Goal: Task Accomplishment & Management: Manage account settings

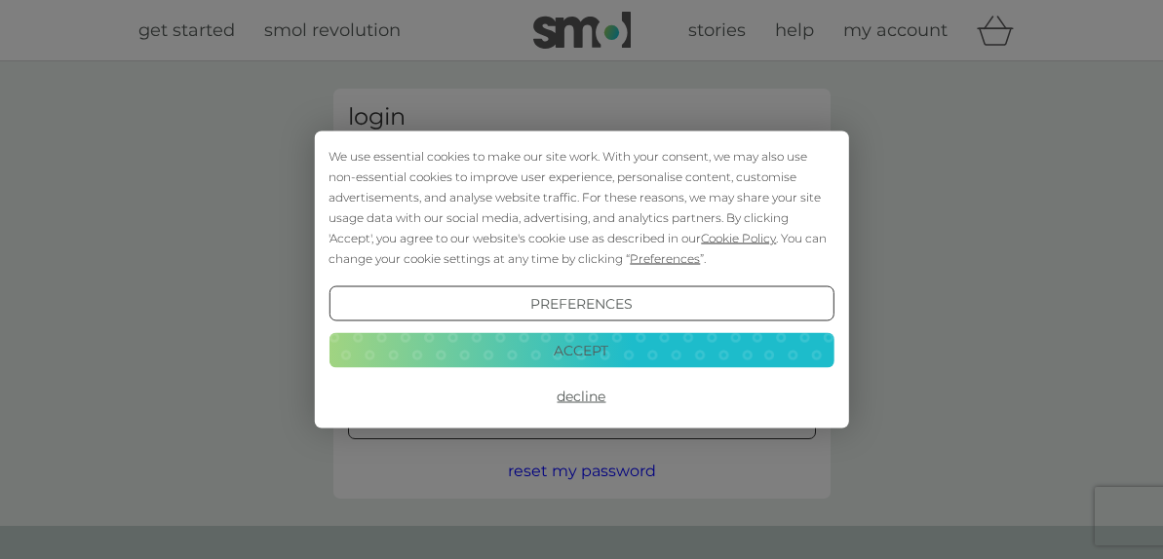
type input "[PERSON_NAME][EMAIL_ADDRESS][DOMAIN_NAME]"
click at [566, 342] on button "Accept" at bounding box center [580, 349] width 505 height 35
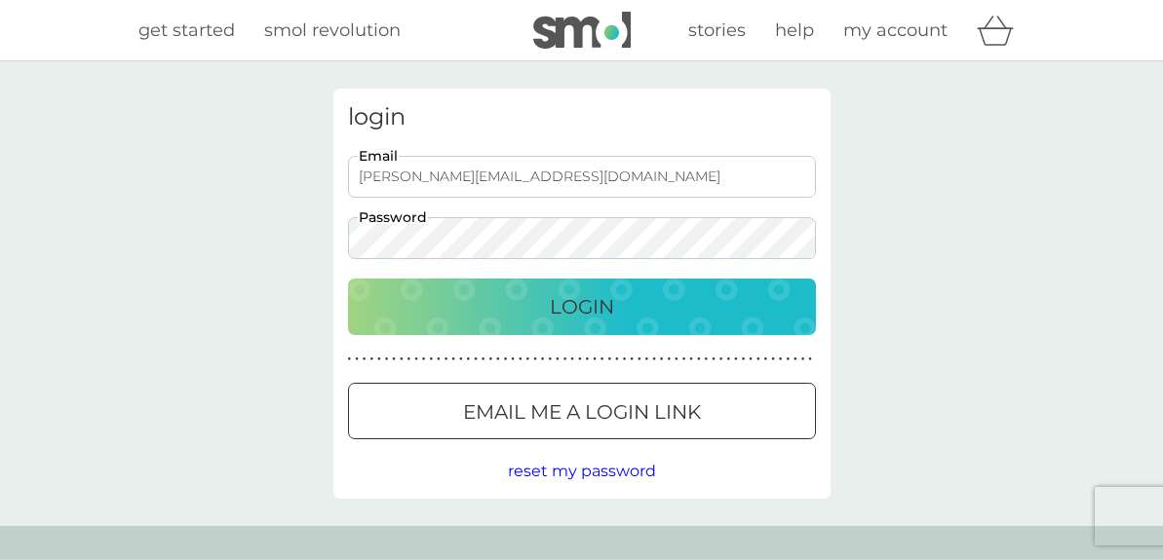
click at [566, 300] on p "Login" at bounding box center [582, 306] width 64 height 31
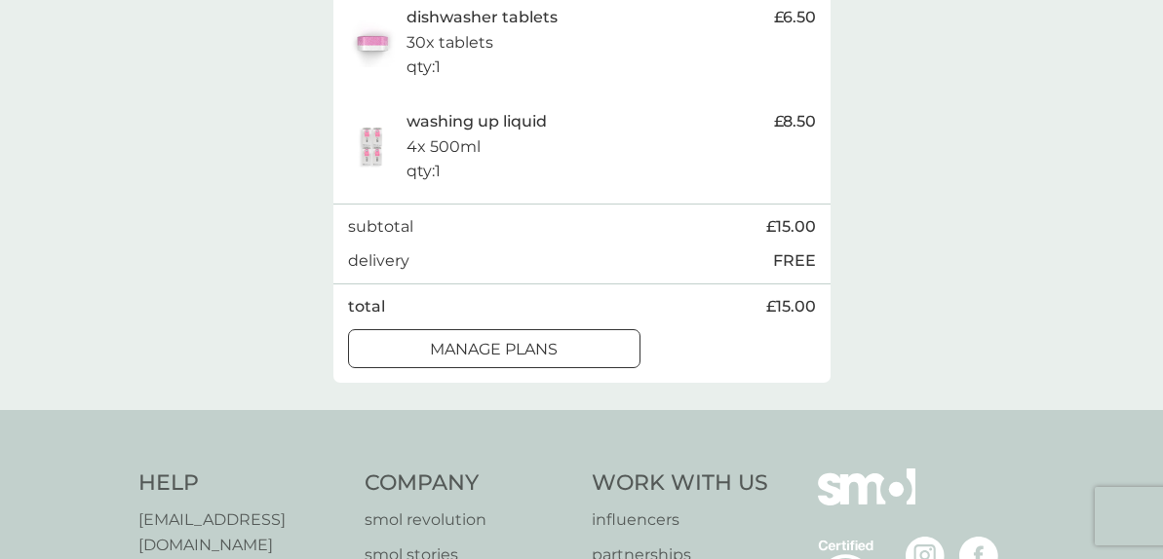
scroll to position [459, 0]
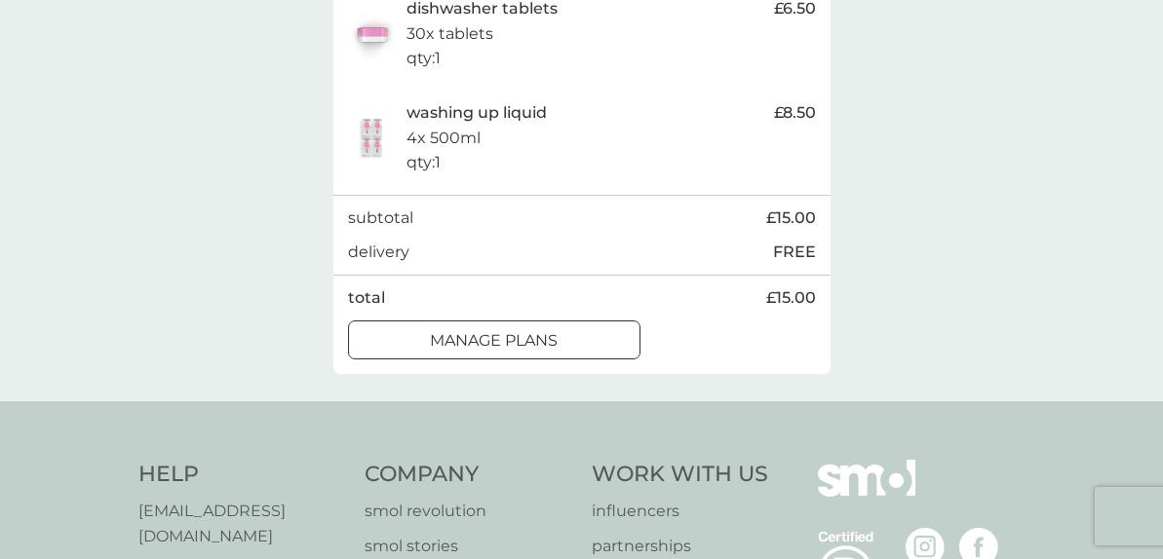
click at [497, 343] on div at bounding box center [493, 338] width 11 height 11
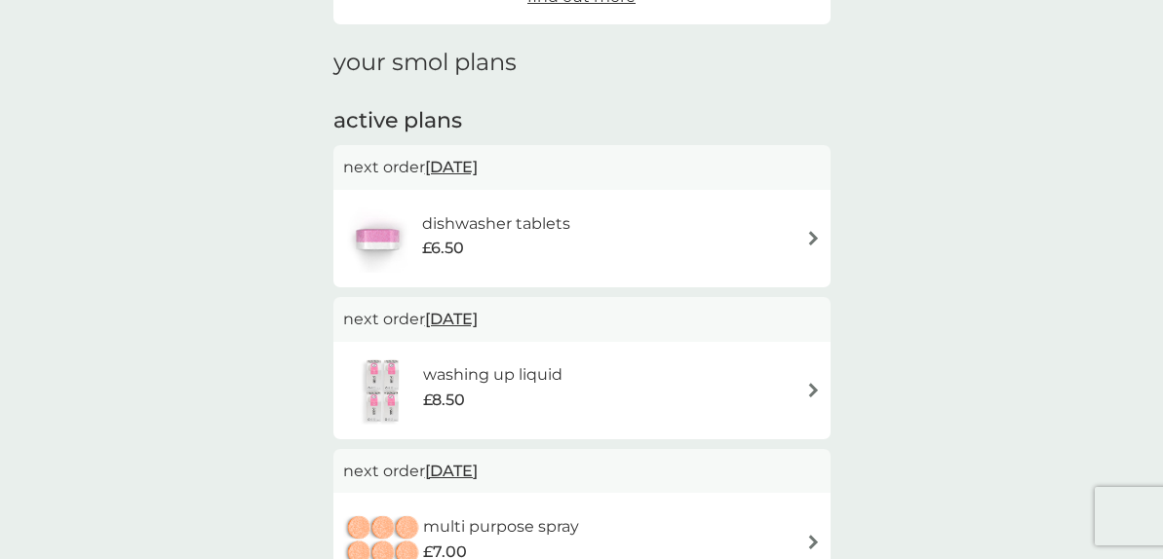
scroll to position [252, 0]
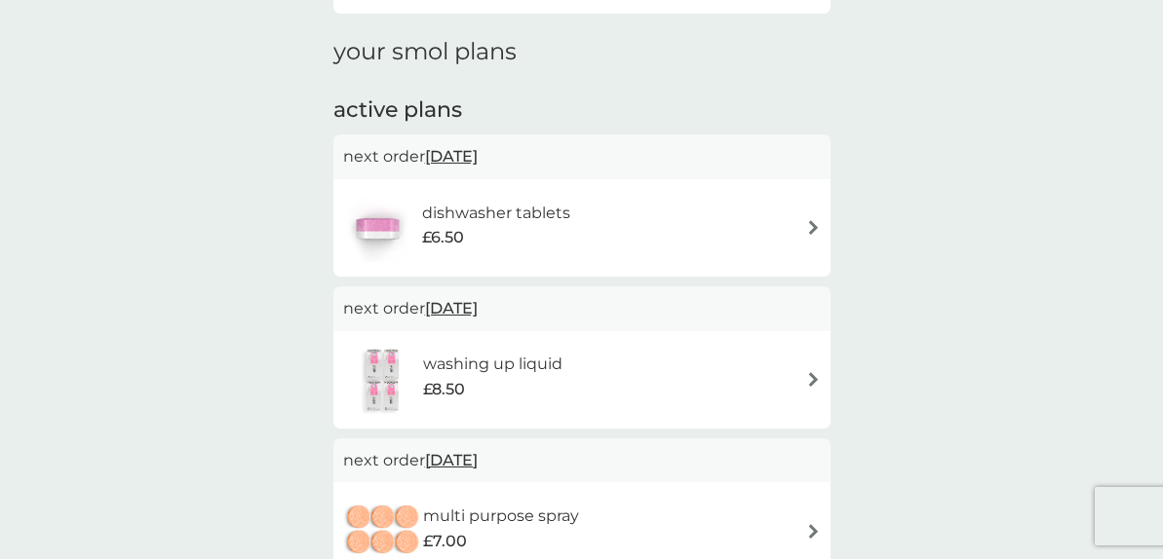
click at [653, 246] on div "dishwasher tablets £6.50" at bounding box center [582, 228] width 478 height 68
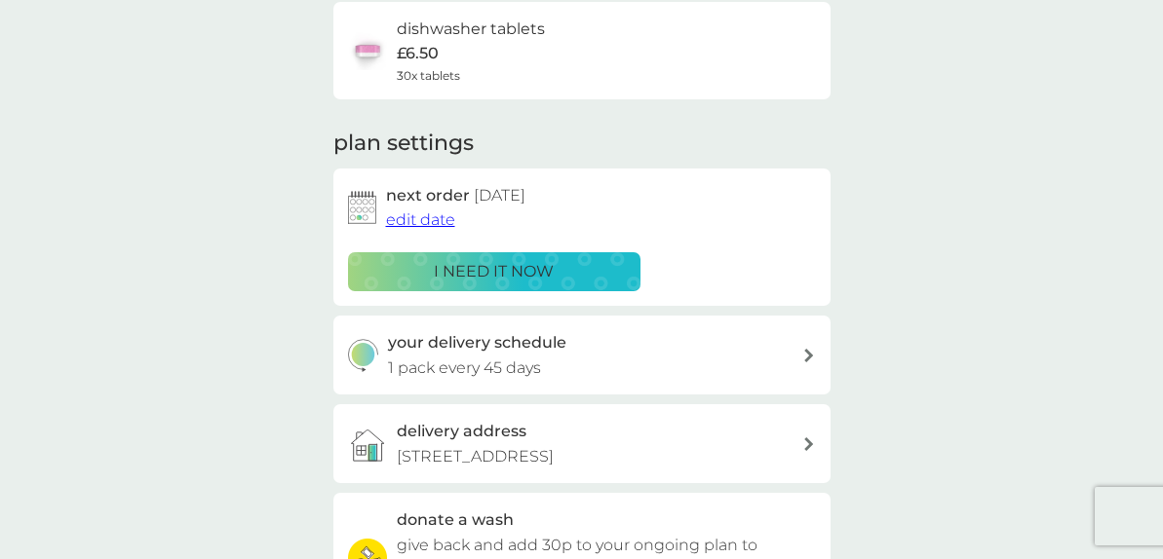
scroll to position [166, 0]
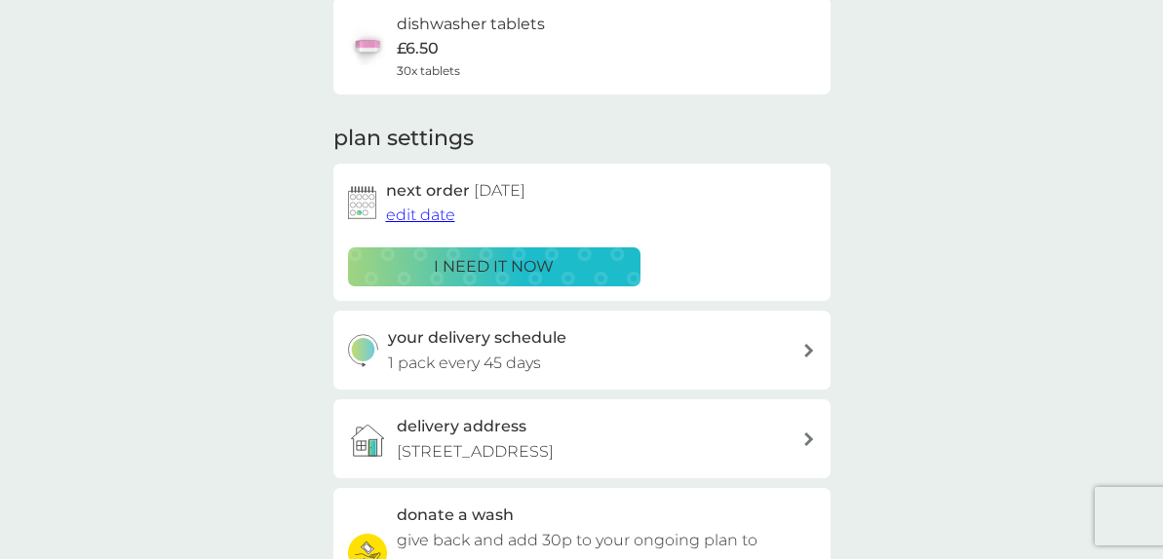
click at [438, 211] on span "edit date" at bounding box center [420, 215] width 69 height 19
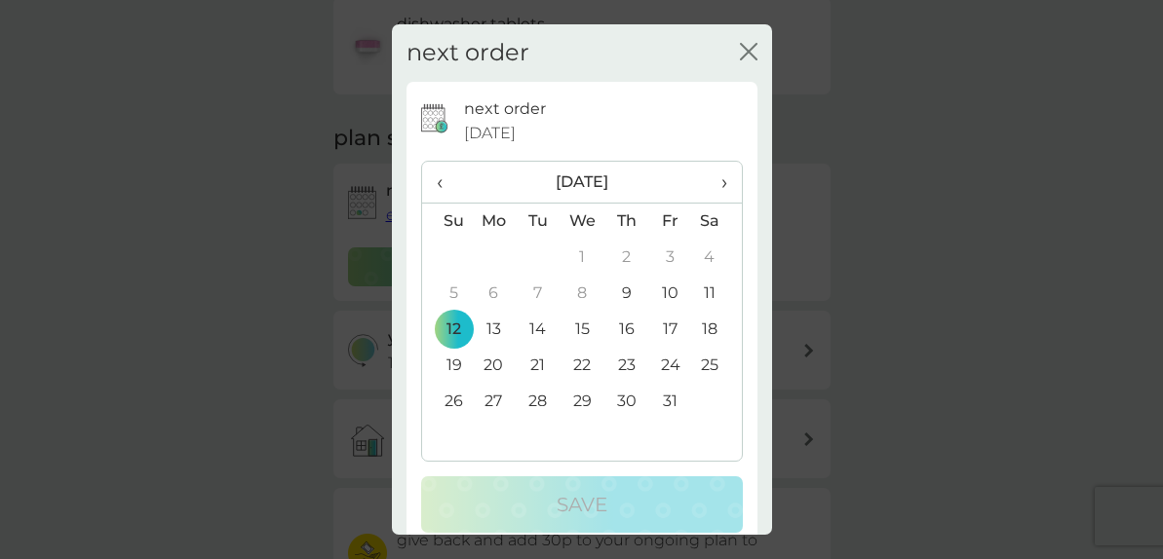
click at [455, 375] on td "19" at bounding box center [447, 366] width 50 height 36
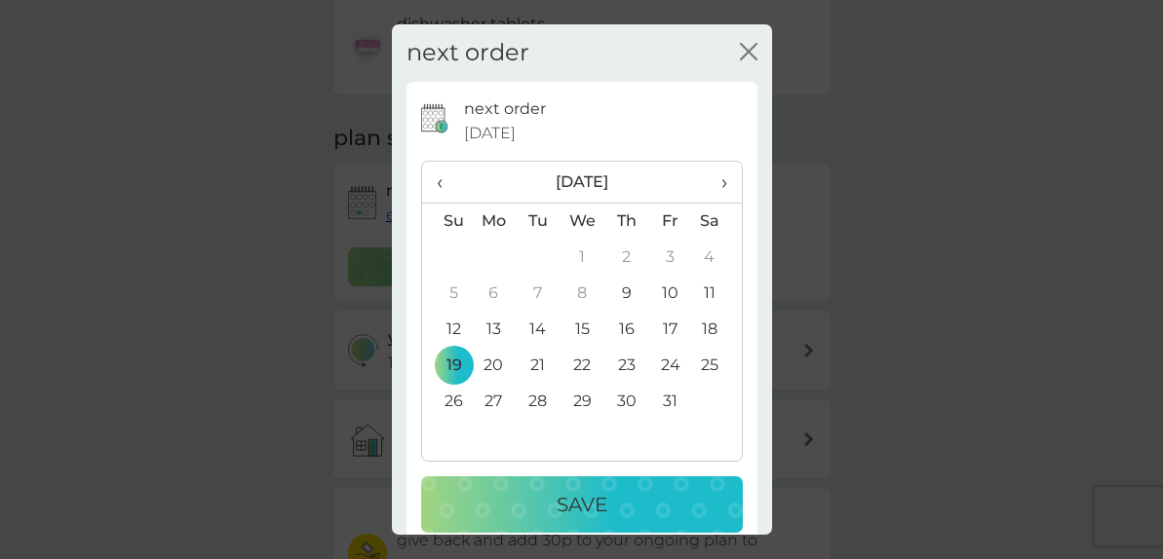
click at [644, 487] on button "Save" at bounding box center [582, 505] width 322 height 57
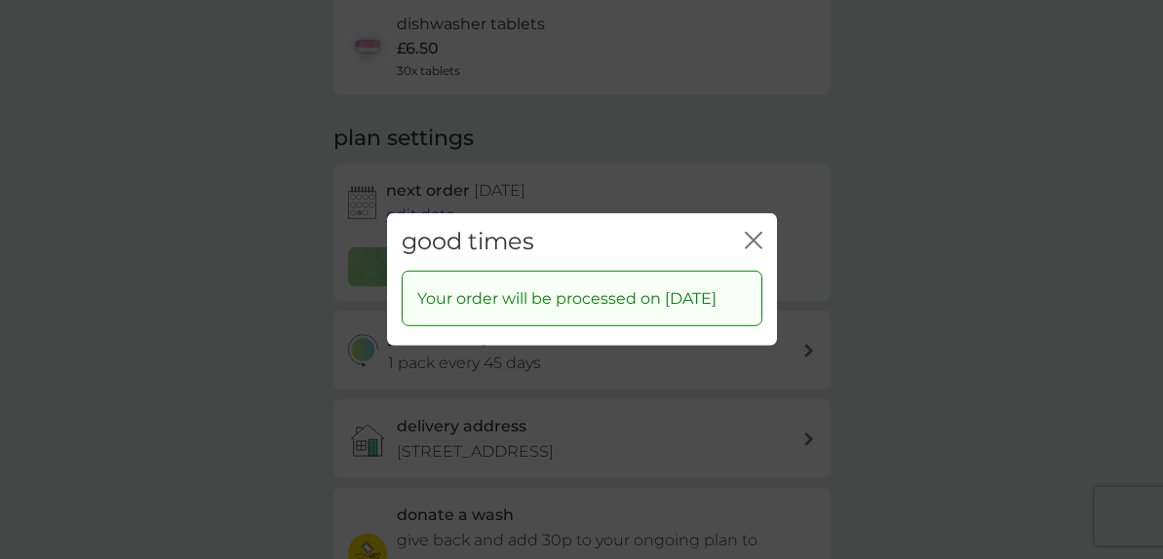
click at [755, 232] on icon "close" at bounding box center [754, 241] width 18 height 18
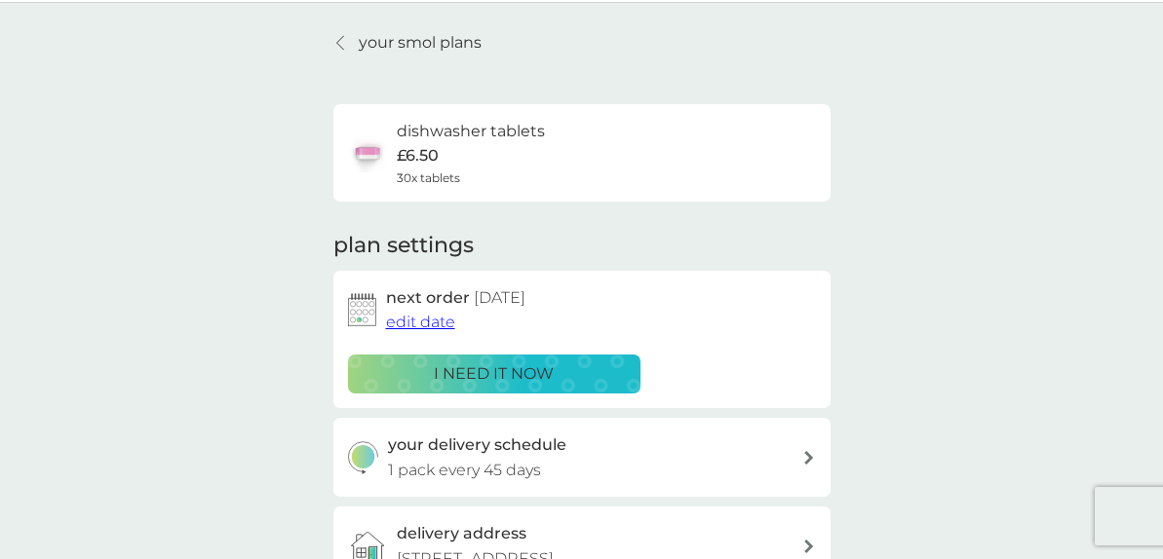
scroll to position [0, 0]
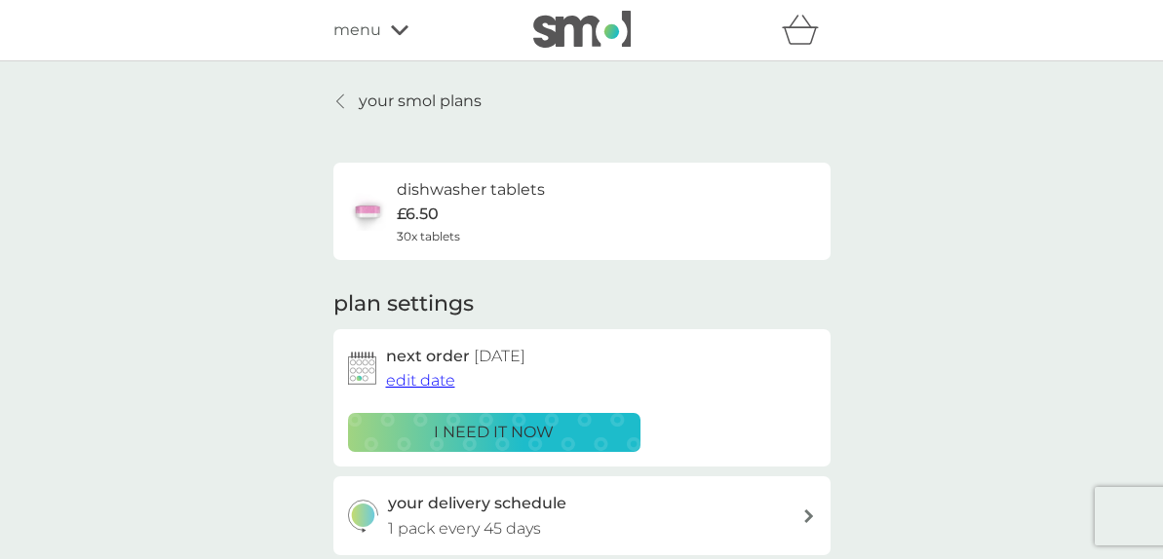
click at [419, 101] on p "your smol plans" at bounding box center [420, 101] width 123 height 25
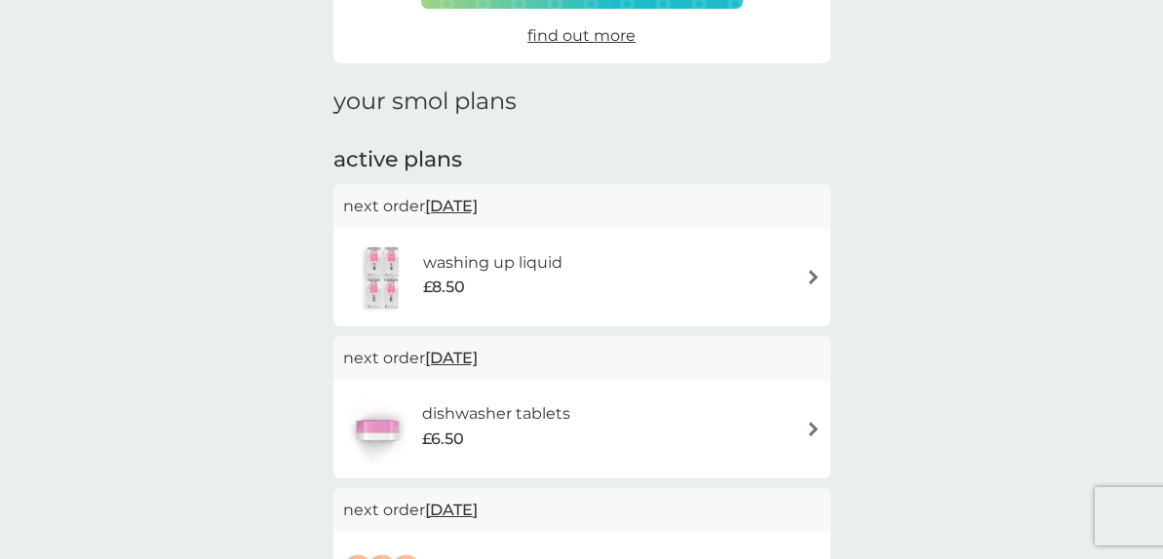
scroll to position [204, 0]
click at [590, 254] on div "washing up liquid £8.50" at bounding box center [582, 277] width 478 height 68
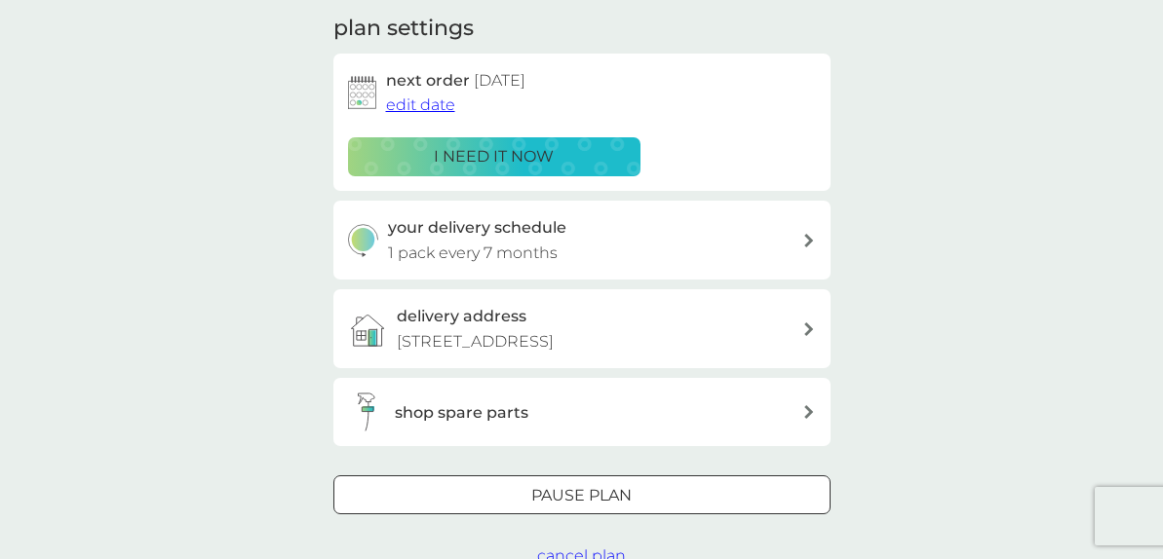
scroll to position [284, 0]
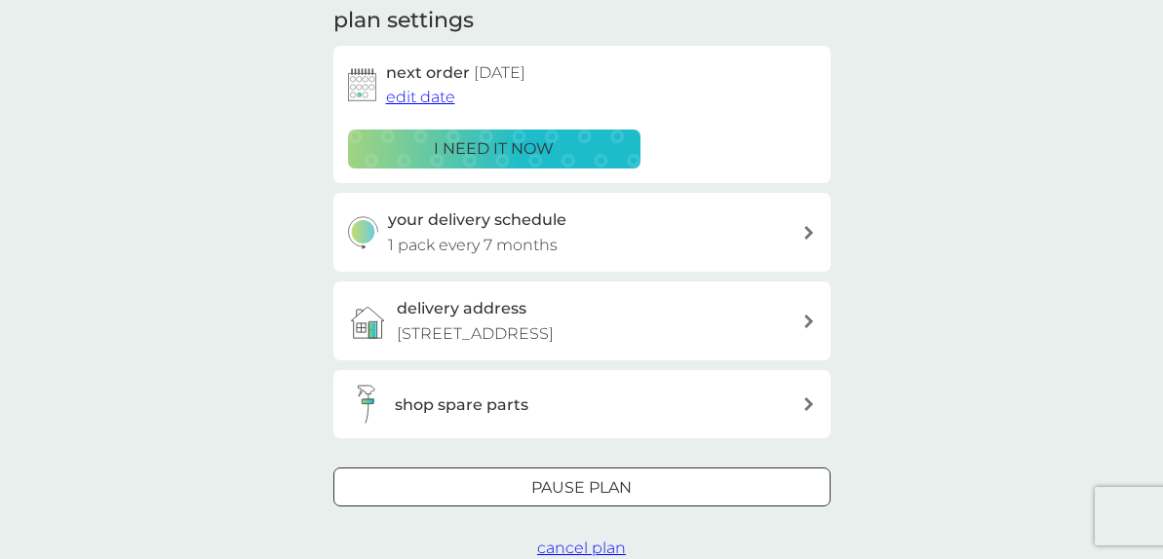
click at [435, 99] on span "edit date" at bounding box center [420, 97] width 69 height 19
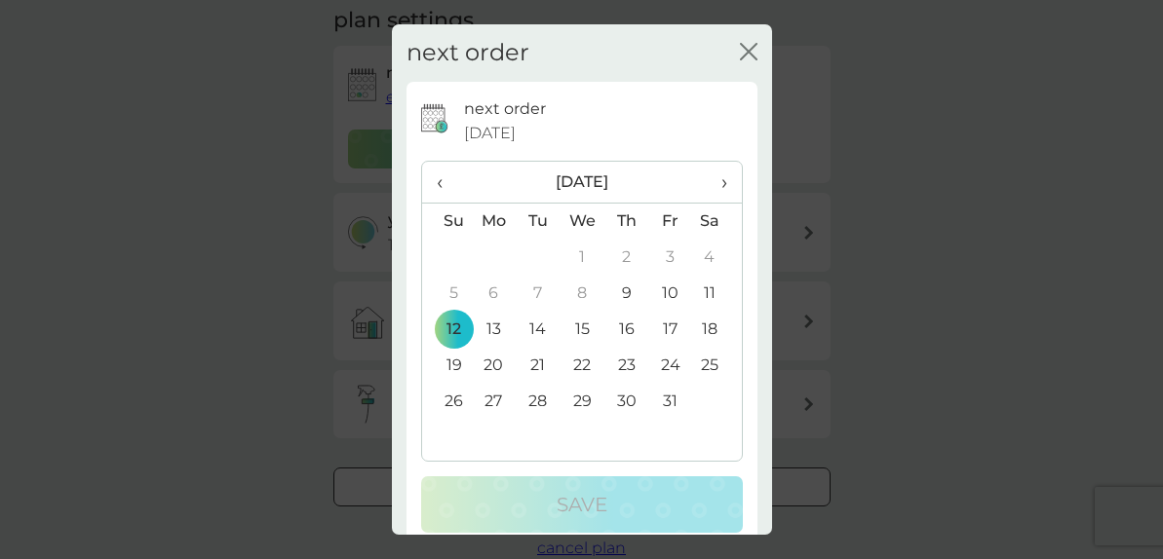
click at [452, 371] on td "19" at bounding box center [447, 366] width 50 height 36
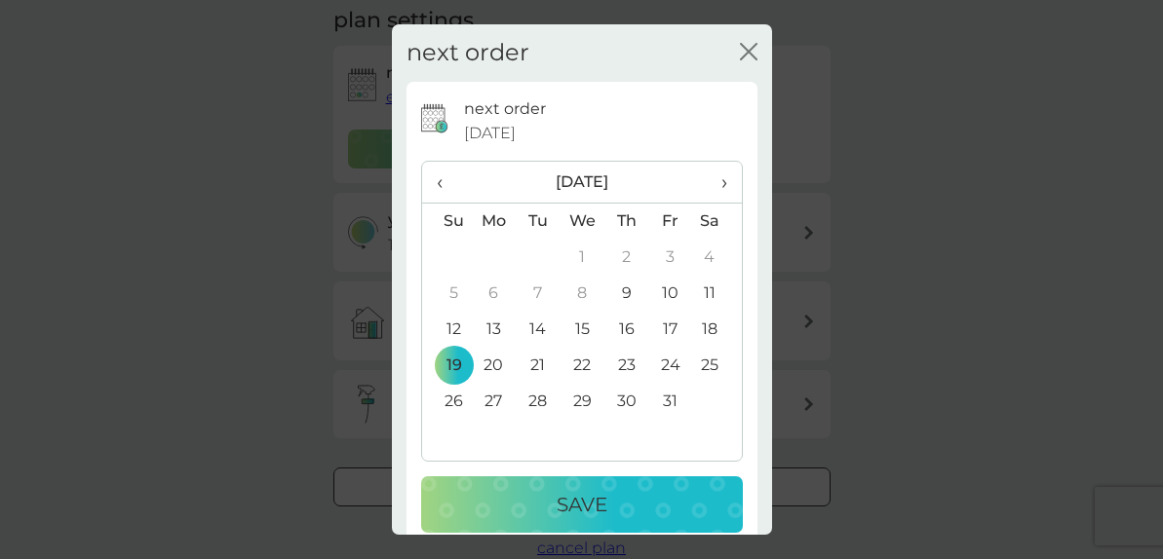
click at [616, 480] on button "Save" at bounding box center [582, 505] width 322 height 57
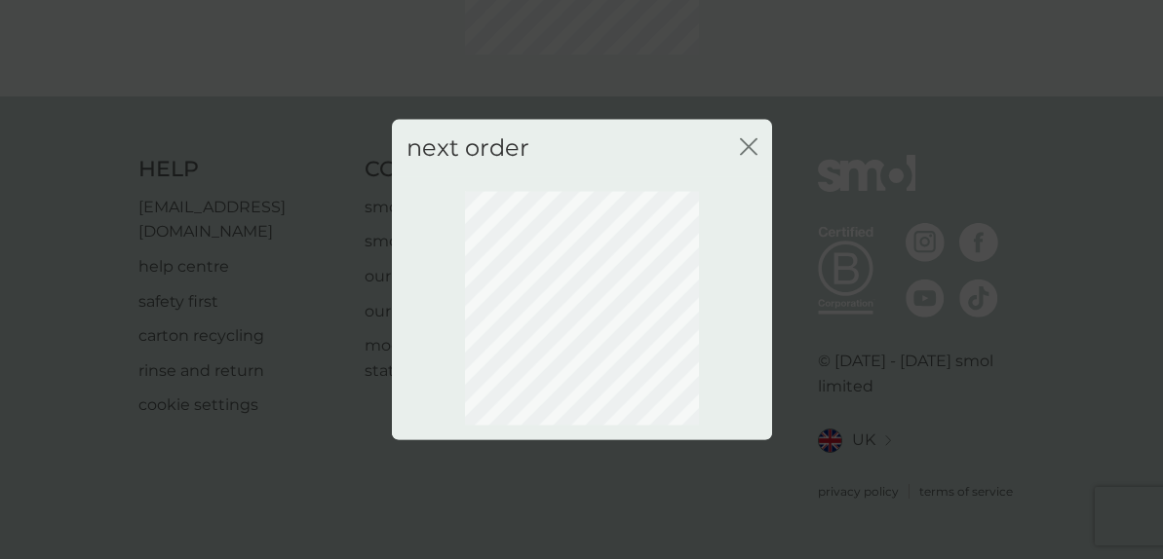
scroll to position [257, 0]
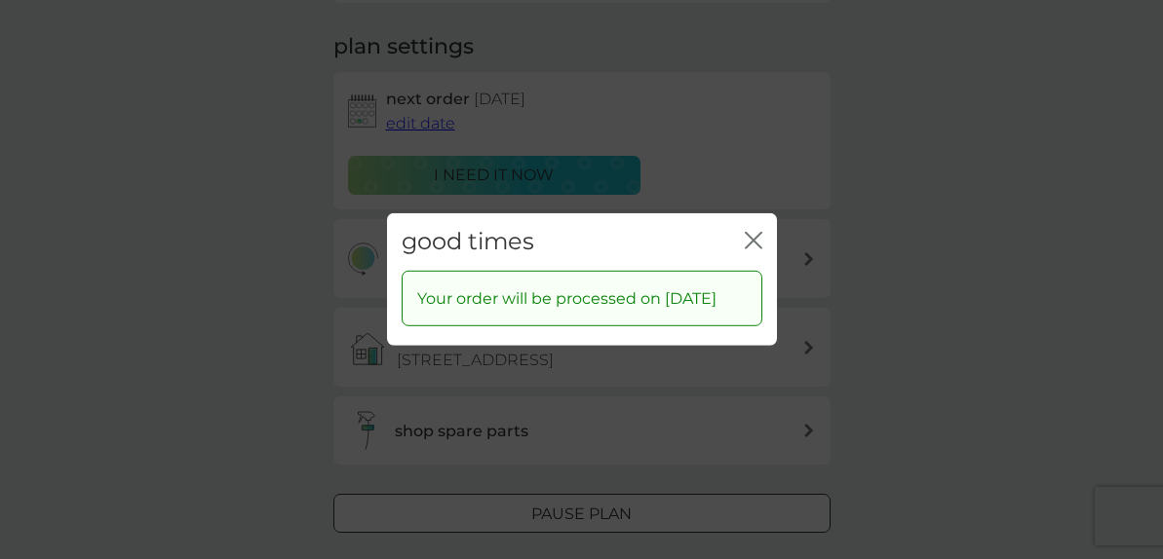
click at [750, 233] on icon "close" at bounding box center [754, 241] width 18 height 18
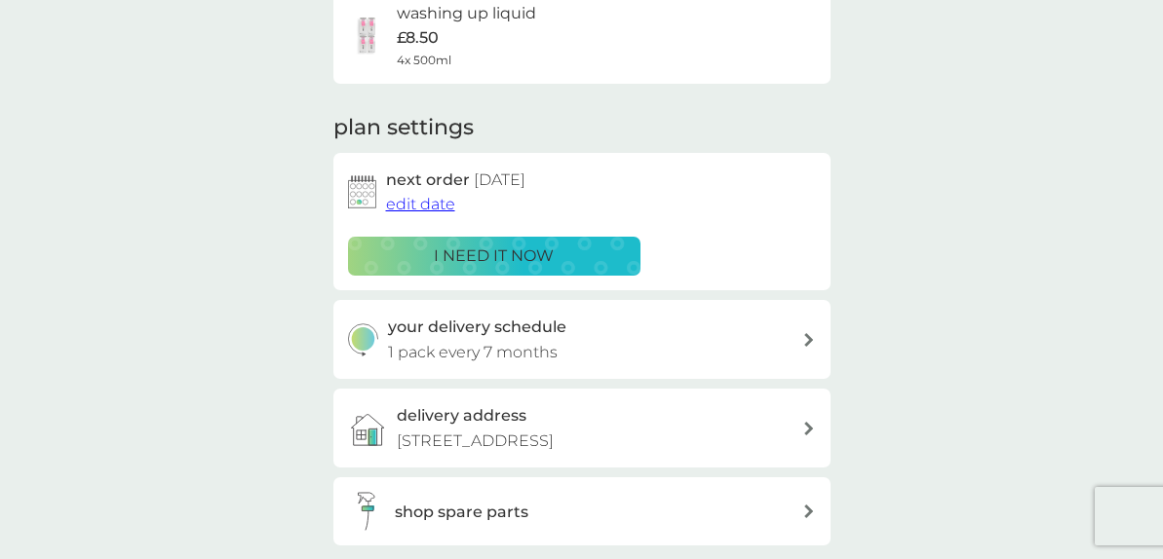
scroll to position [0, 0]
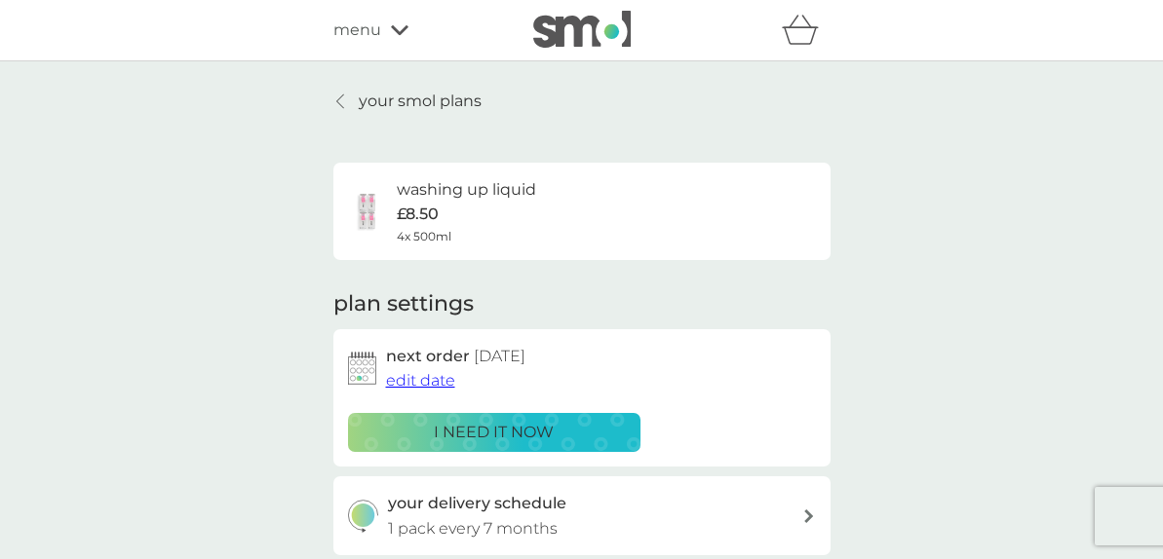
click at [334, 105] on div at bounding box center [341, 102] width 14 height 16
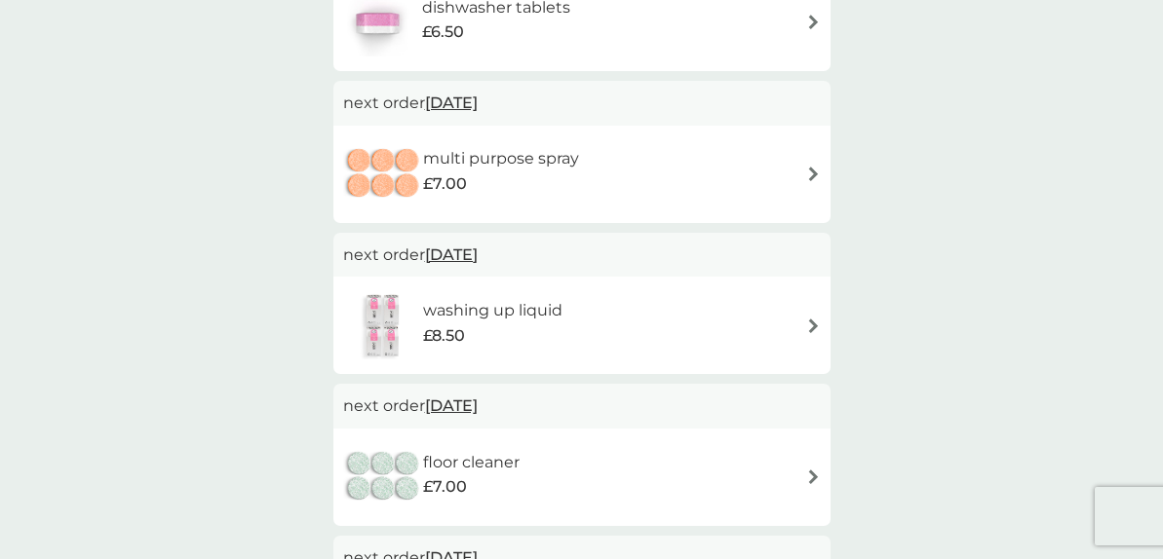
scroll to position [459, 0]
click at [622, 165] on div "multi purpose spray £7.00" at bounding box center [582, 173] width 478 height 68
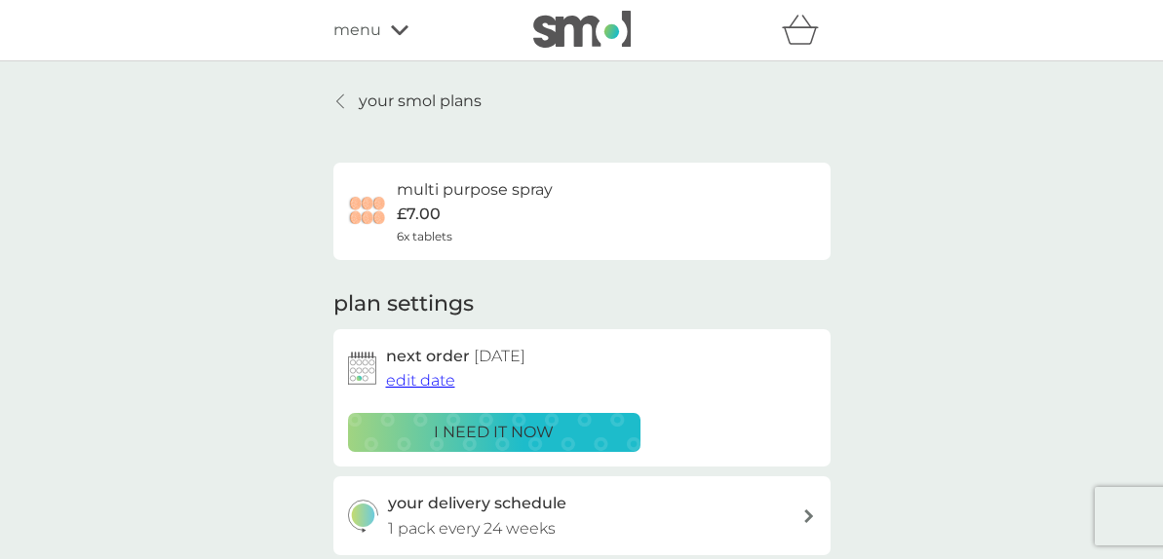
click at [416, 383] on span "edit date" at bounding box center [420, 380] width 69 height 19
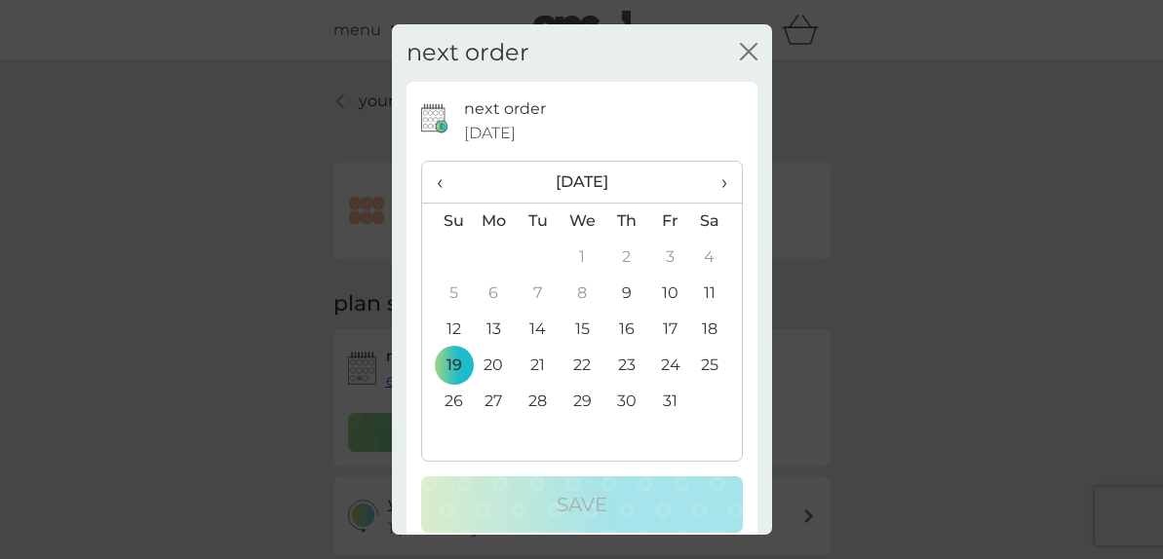
click at [720, 186] on span "›" at bounding box center [716, 182] width 19 height 41
click at [458, 356] on td "16" at bounding box center [447, 366] width 50 height 36
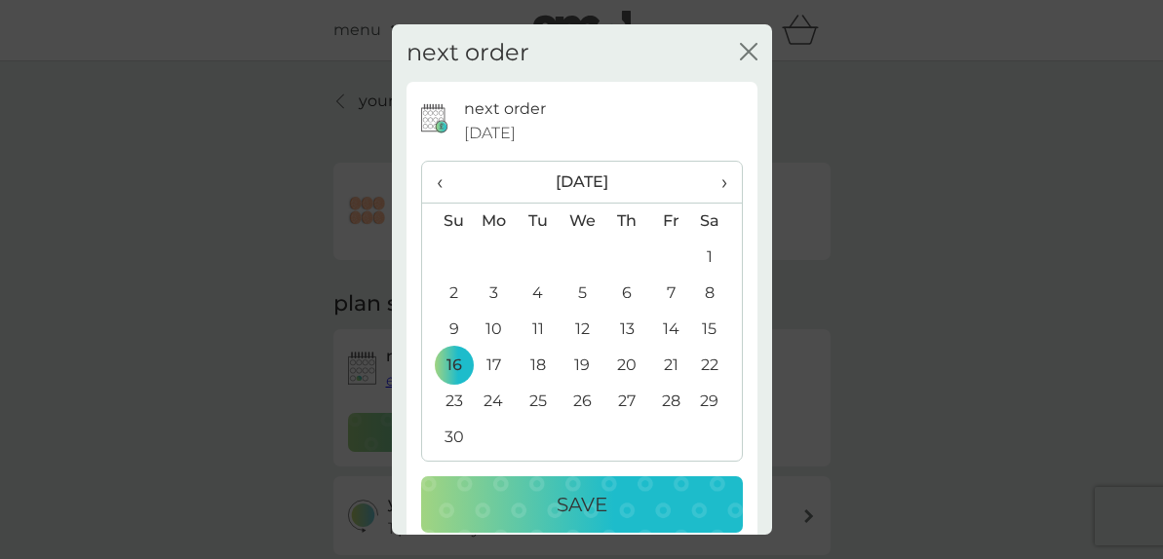
click at [553, 482] on button "Save" at bounding box center [582, 505] width 322 height 57
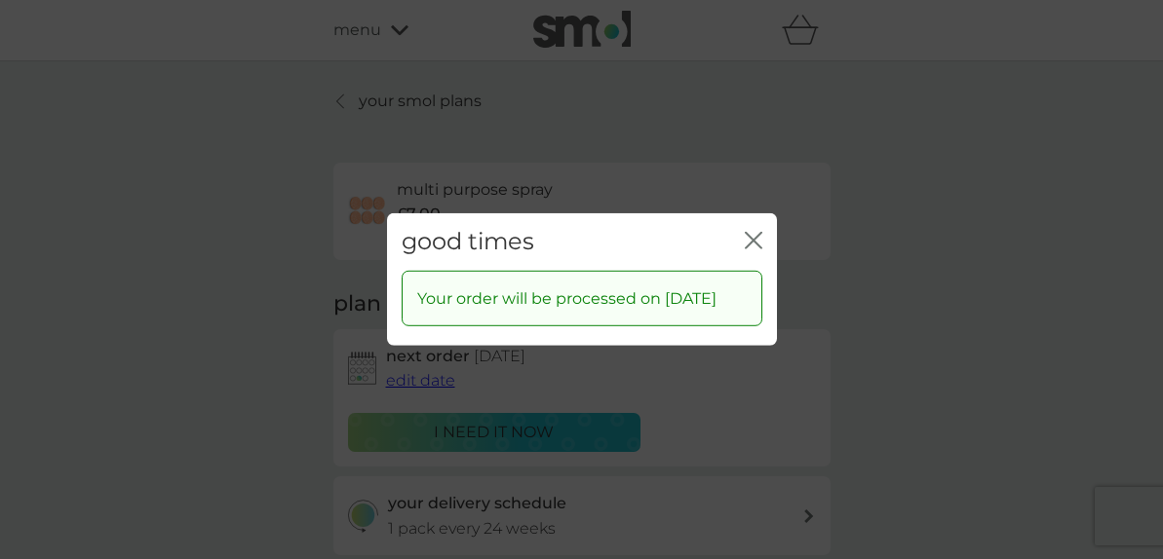
click at [745, 232] on icon "close" at bounding box center [754, 241] width 18 height 18
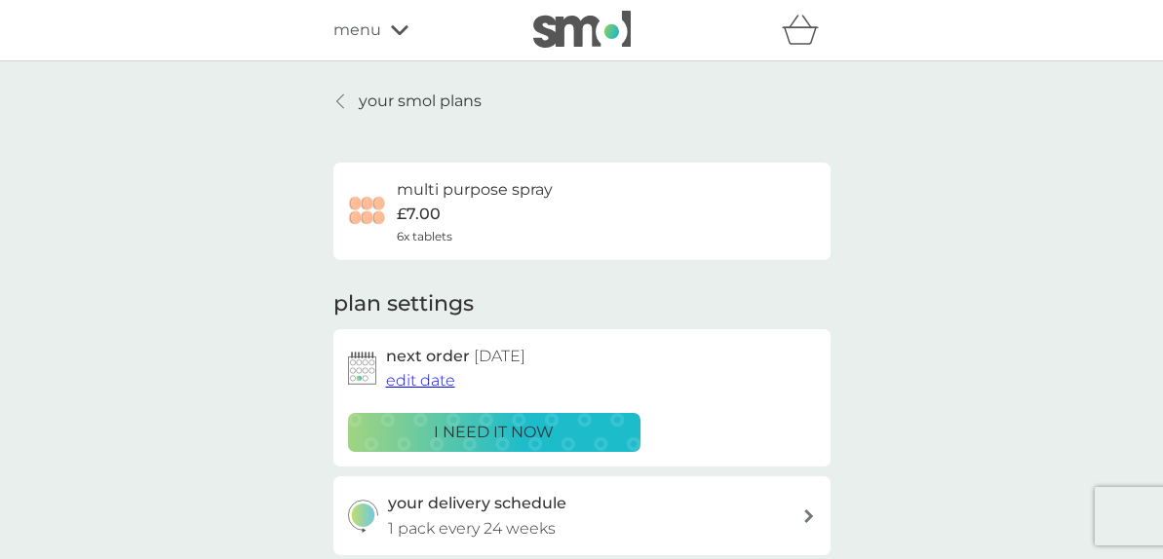
click at [333, 95] on link "your smol plans" at bounding box center [407, 101] width 148 height 25
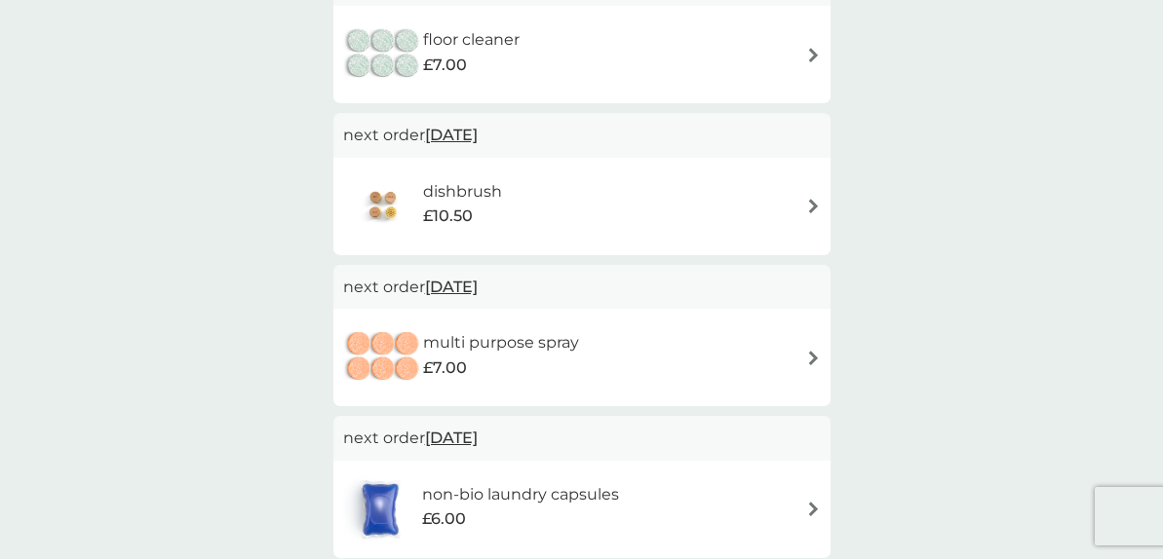
scroll to position [799, 0]
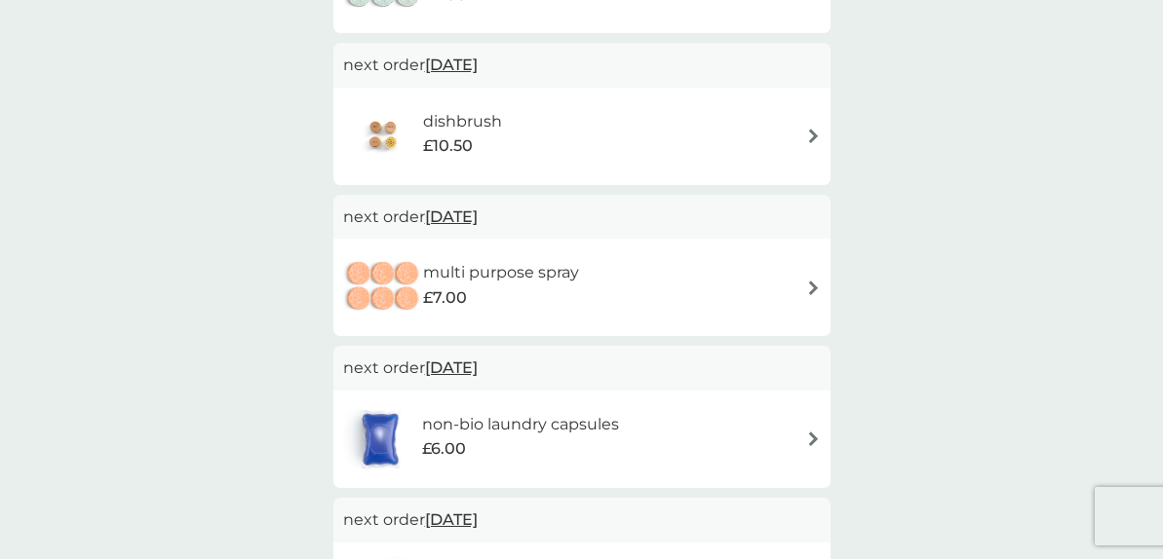
click at [656, 121] on div "dishbrush £10.50" at bounding box center [582, 136] width 478 height 68
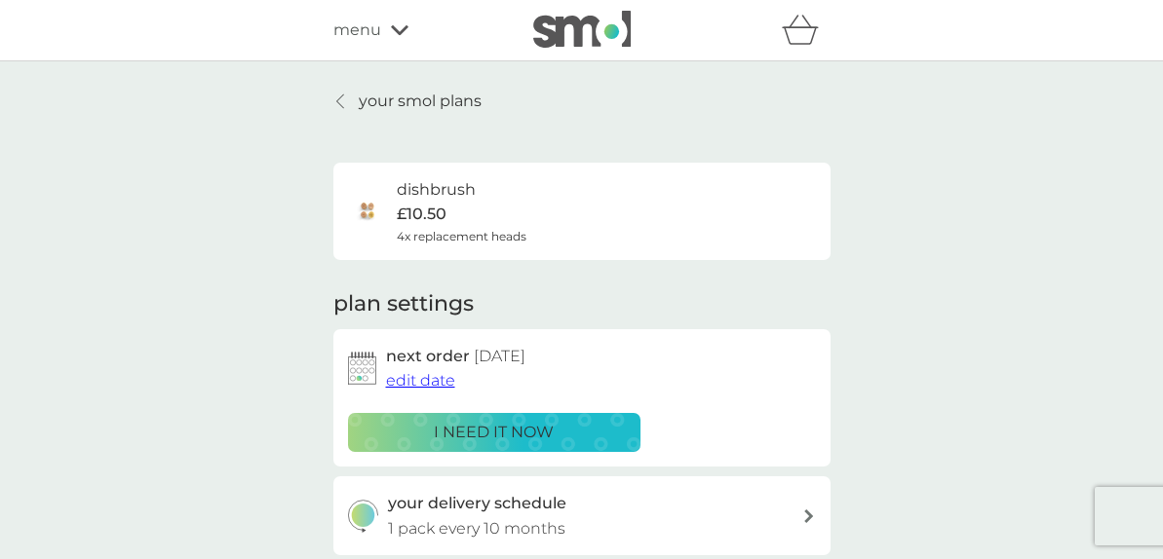
click at [427, 388] on span "edit date" at bounding box center [420, 380] width 69 height 19
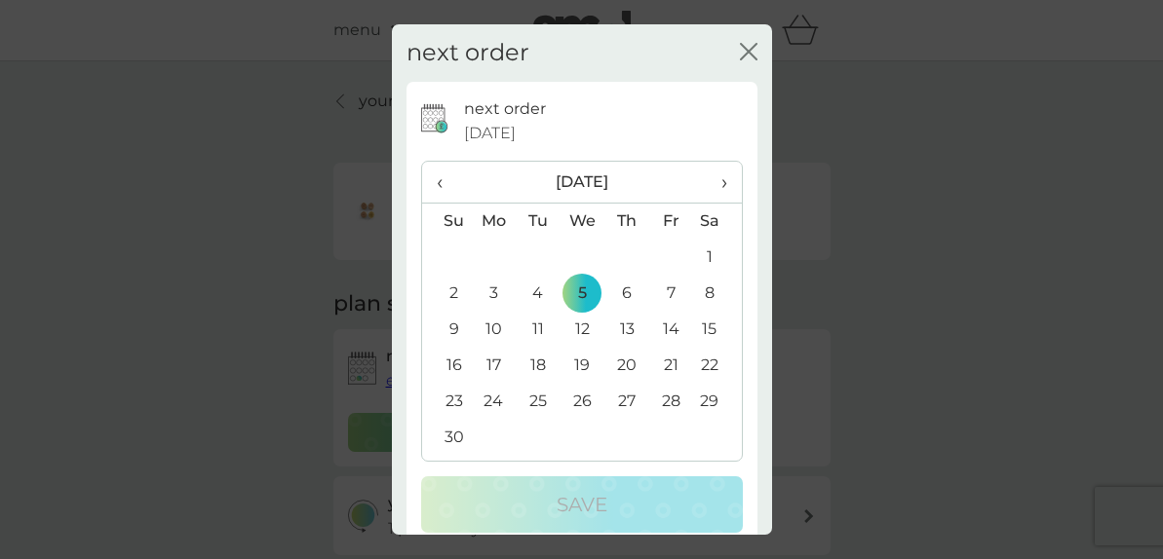
click at [456, 397] on td "23" at bounding box center [447, 402] width 50 height 36
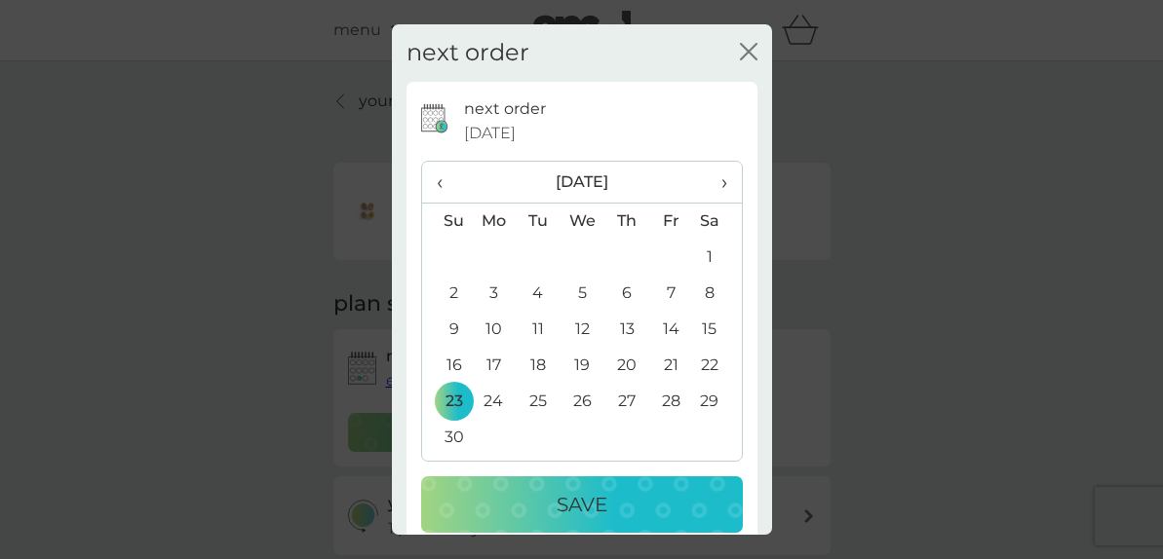
click at [538, 486] on button "Save" at bounding box center [582, 505] width 322 height 57
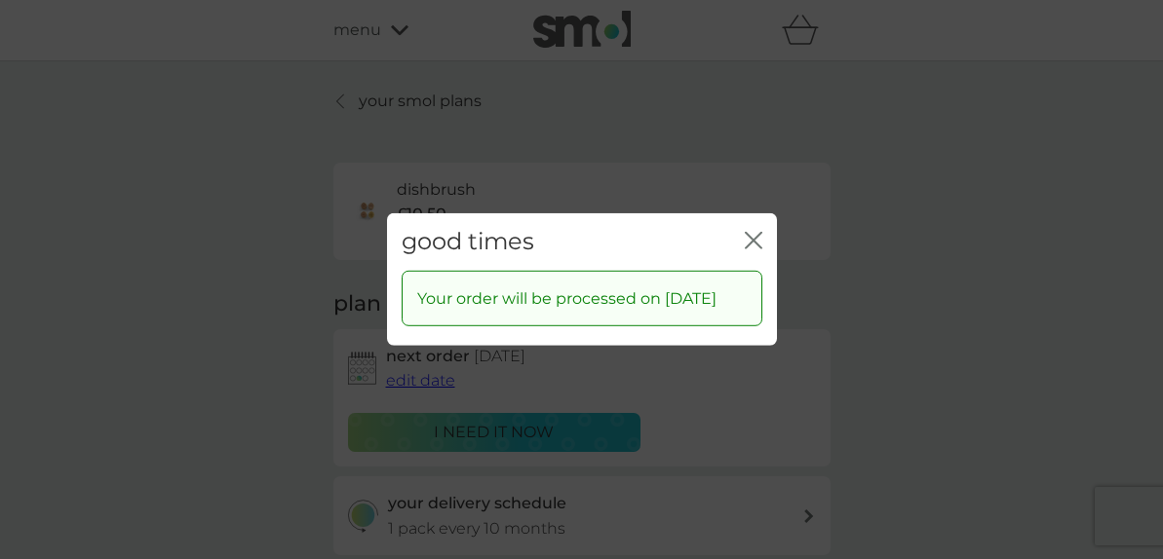
click at [759, 233] on icon "close" at bounding box center [757, 241] width 8 height 16
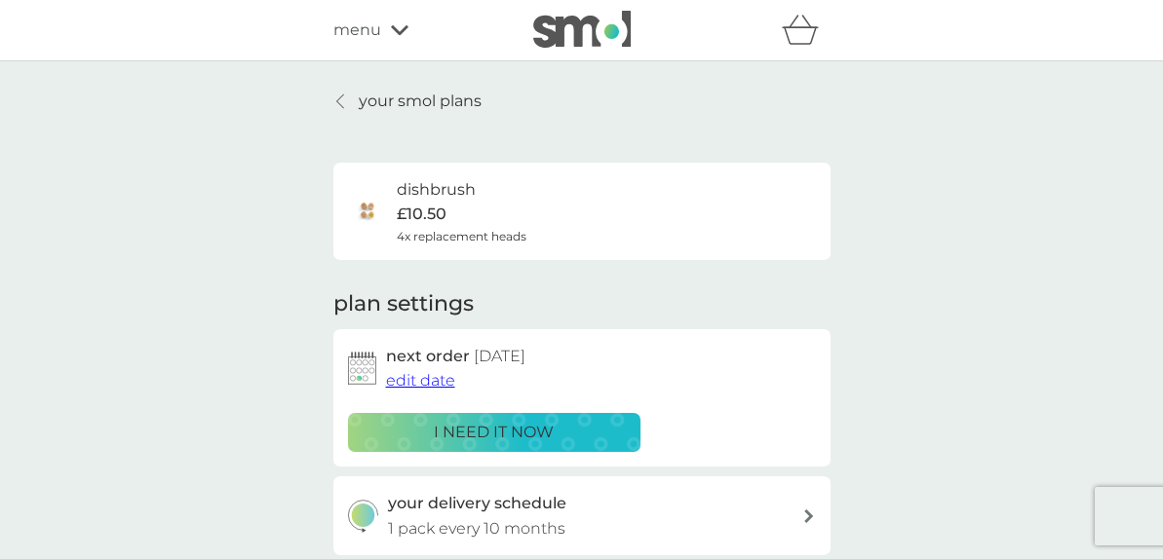
click at [343, 96] on icon at bounding box center [340, 102] width 8 height 16
